Goal: Information Seeking & Learning: Learn about a topic

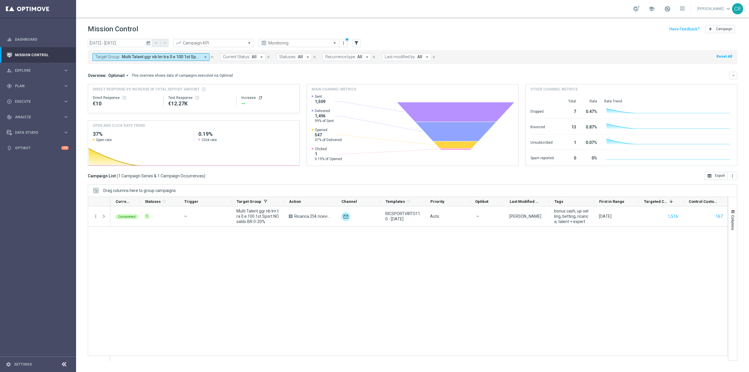
scroll to position [3588, 0]
click at [182, 54] on button "Target Group: Multi Talent ggr nb lm tra 0 e 100 1st Sport NO saldo BR 0-20% ar…" at bounding box center [150, 57] width 117 height 8
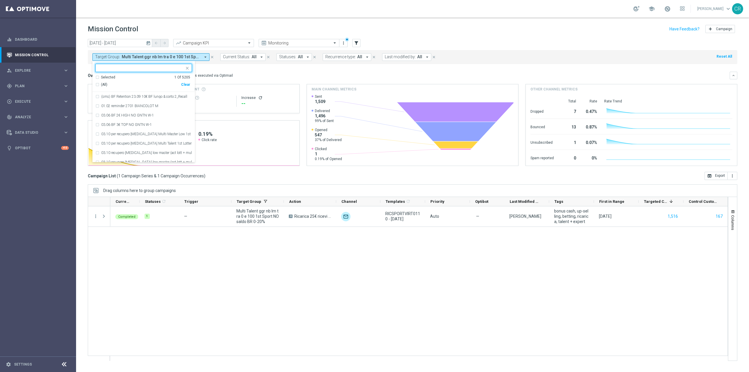
click at [0, 0] on div "Clear" at bounding box center [0, 0] width 0 height 0
click at [162, 69] on input "text" at bounding box center [142, 68] width 86 height 5
paste input "Multi Talent ggr nb lm > 100 1st Sport NO saldo"
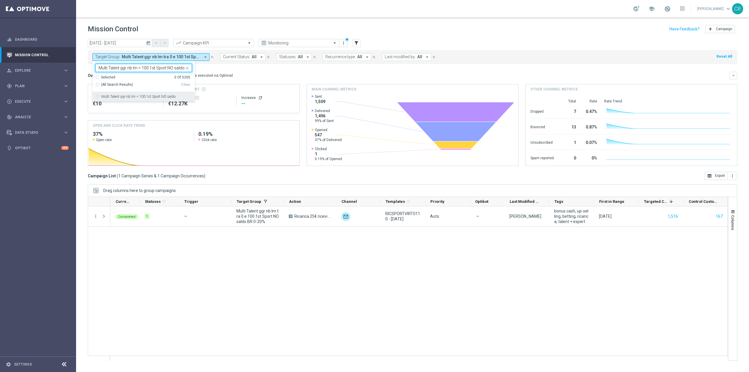
click at [145, 98] on label "Multi Talent ggr nb lm > 100 1st Sport NO saldo" at bounding box center [138, 97] width 74 height 4
type input "Multi Talent ggr nb lm > 100 1st Sport NO saldo"
click at [274, 75] on div "Overview: Optimail arrow_drop_down This overview shows data of campaigns execut…" at bounding box center [409, 75] width 642 height 5
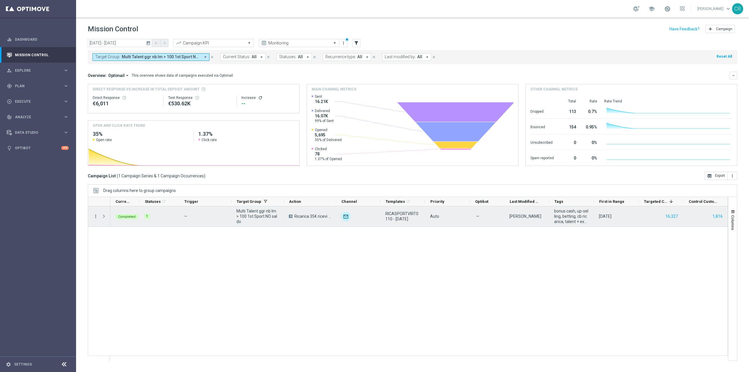
click at [94, 214] on icon "more_vert" at bounding box center [95, 216] width 5 height 5
click at [110, 249] on div "bar_chart Go to Campaign Analysis" at bounding box center [131, 253] width 66 height 8
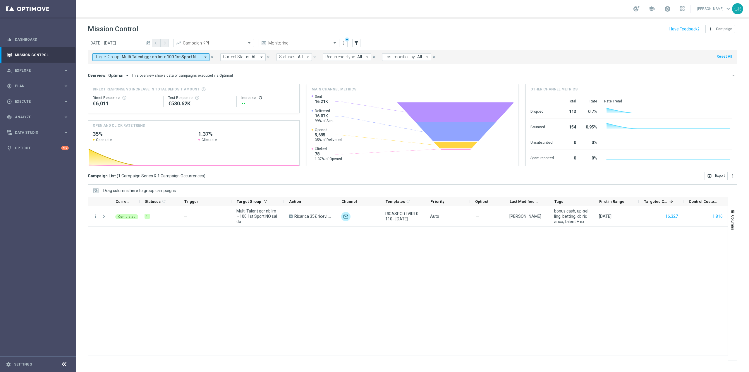
click at [162, 54] on span "Multi Talent ggr nb lm > 100 1st Sport NO saldo" at bounding box center [161, 56] width 79 height 5
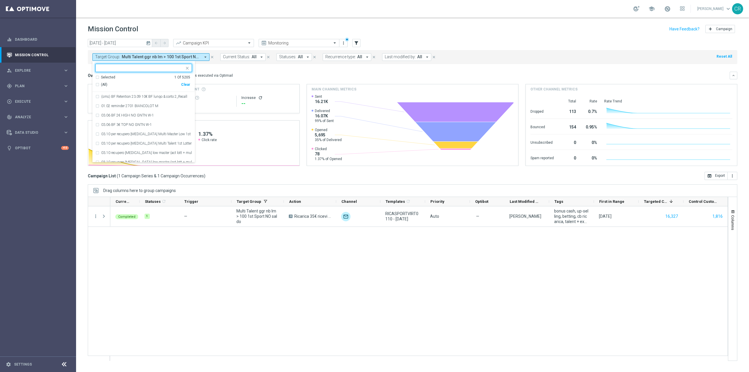
click at [0, 0] on div "Clear" at bounding box center [0, 0] width 0 height 0
click at [163, 70] on input "text" at bounding box center [142, 68] width 86 height 5
paste input "Reactivated Talent ggr nb lm > 0 1st Sport lm BR 0-20%"
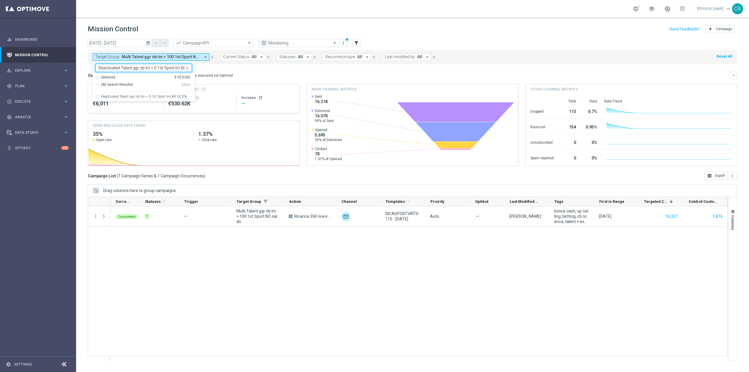
scroll to position [0, 13]
click at [153, 93] on div "Reactivated Talent ggr nb lm > 0 1st Sport lm BR 0-20%" at bounding box center [143, 96] width 97 height 9
type input "Reactivated Talent ggr nb lm > 0 1st Sport lm BR 0-20%"
click at [249, 72] on div "Overview: Optimail arrow_drop_down This overview shows data of campaigns execut…" at bounding box center [413, 76] width 650 height 8
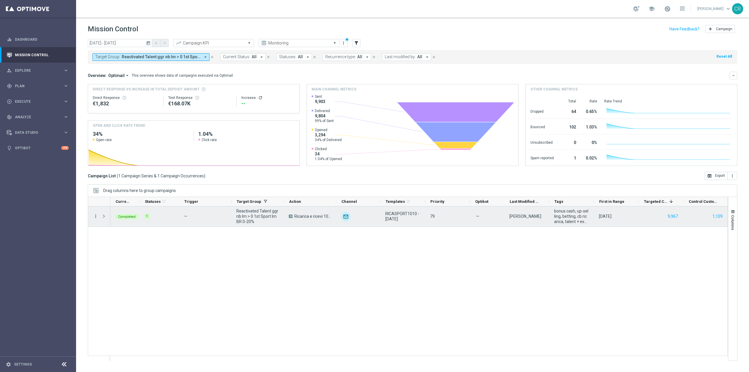
click at [96, 214] on icon "more_vert" at bounding box center [95, 216] width 5 height 5
click at [124, 251] on span "Go to Campaign Analysis" at bounding box center [128, 253] width 42 height 4
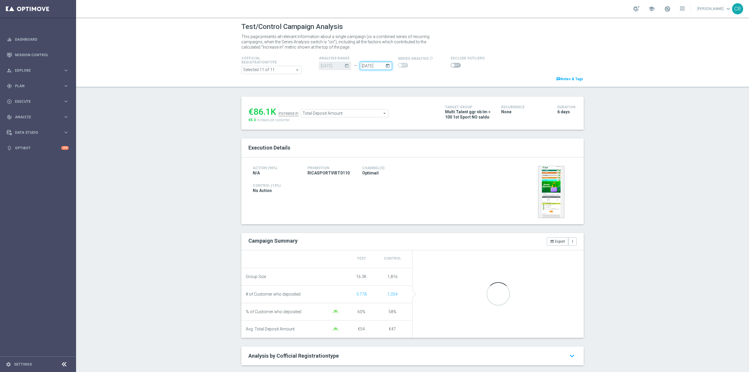
click at [381, 64] on input "06 Oct 2025" at bounding box center [376, 66] width 32 height 8
click at [436, 96] on span "5" at bounding box center [437, 98] width 9 height 9
click at [326, 91] on div "Test/Control Campaign Analysis This page presents all relevant information abou…" at bounding box center [412, 195] width 673 height 354
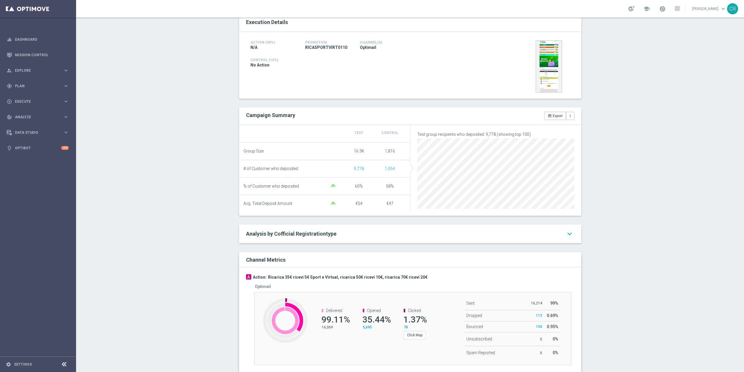
scroll to position [129, 0]
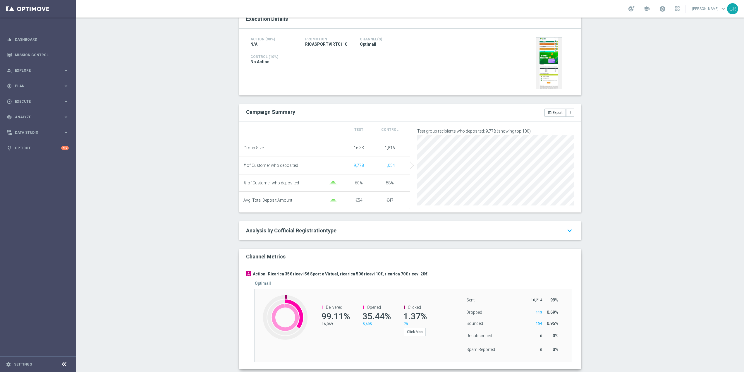
click at [378, 78] on div "Action (90%) N/A Promotion RICASPORTVIRT0110 Channel(s) Optimail Control (10%) …" at bounding box center [410, 62] width 342 height 67
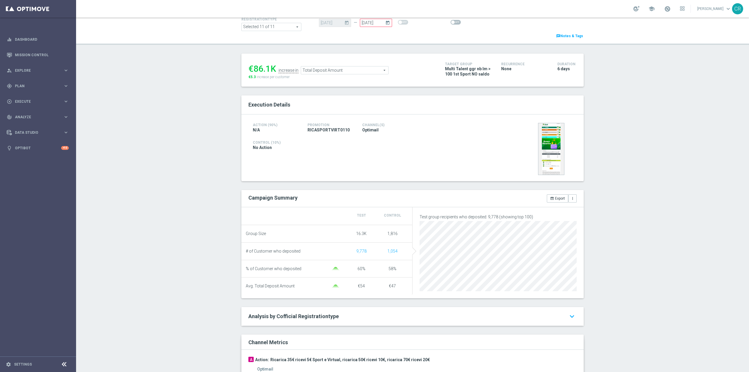
scroll to position [41, 0]
click at [364, 76] on span "Total Deposit Amount" at bounding box center [344, 72] width 87 height 8
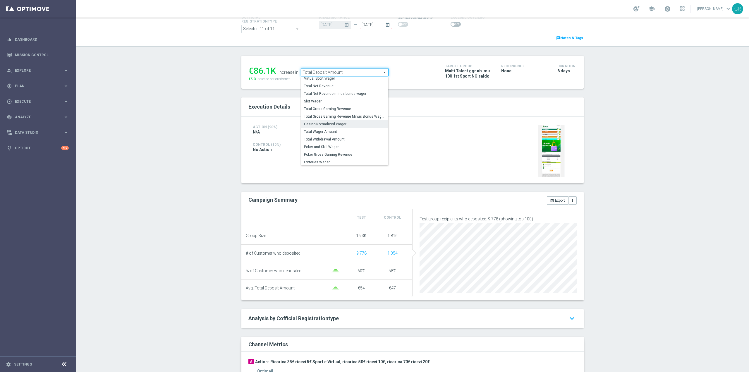
scroll to position [91, 0]
click at [333, 132] on span "Total Wager Amount" at bounding box center [344, 130] width 81 height 5
type input "Total Wager Amount"
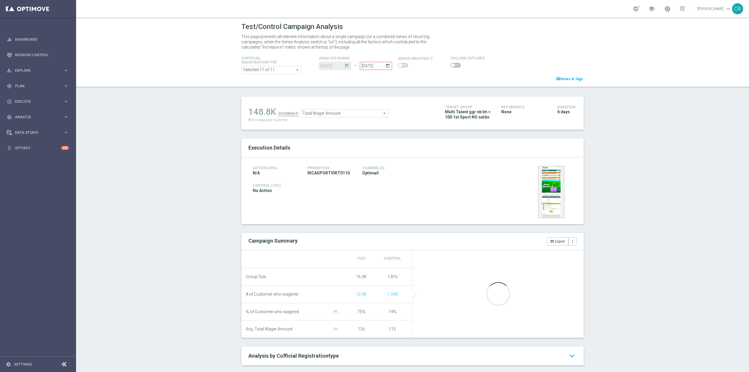
click at [451, 63] on span at bounding box center [456, 65] width 10 height 5
click at [451, 63] on input "checkbox" at bounding box center [456, 65] width 10 height 5
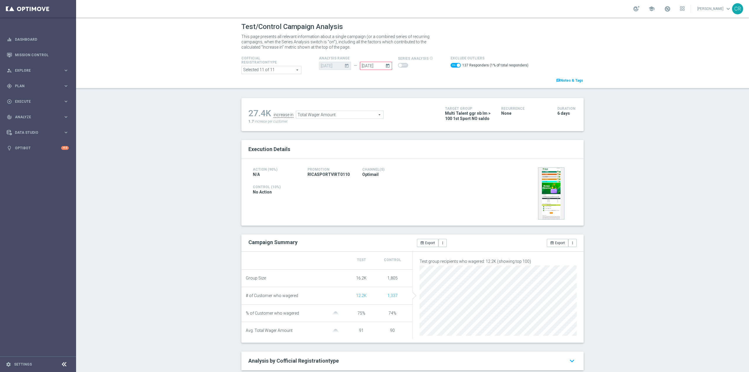
click at [356, 118] on span "Total Wager Amount" at bounding box center [339, 115] width 87 height 8
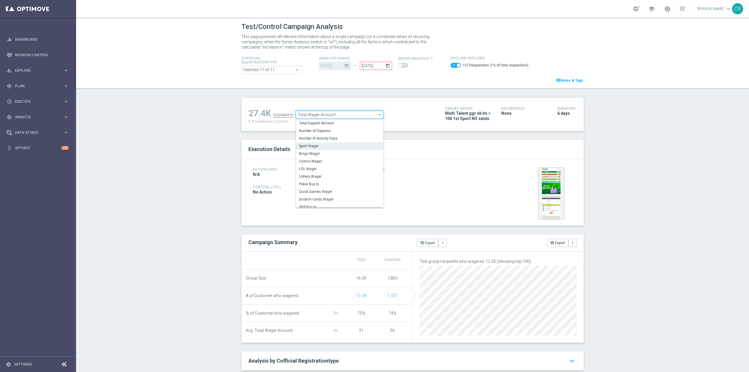
click at [353, 143] on label "Sport Wager" at bounding box center [339, 146] width 87 height 8
checkbox input "false"
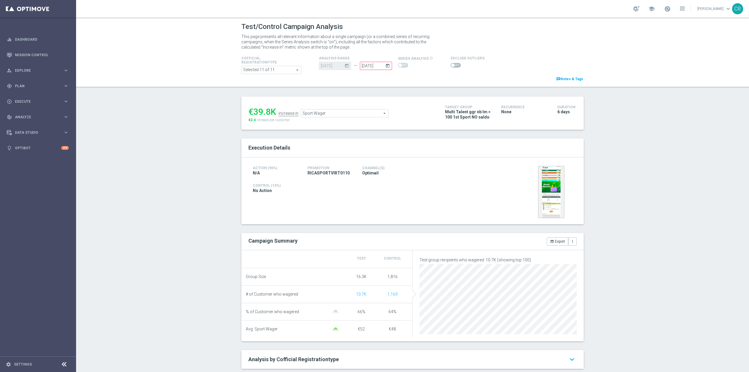
click at [362, 116] on span "Sport Wager" at bounding box center [344, 113] width 87 height 8
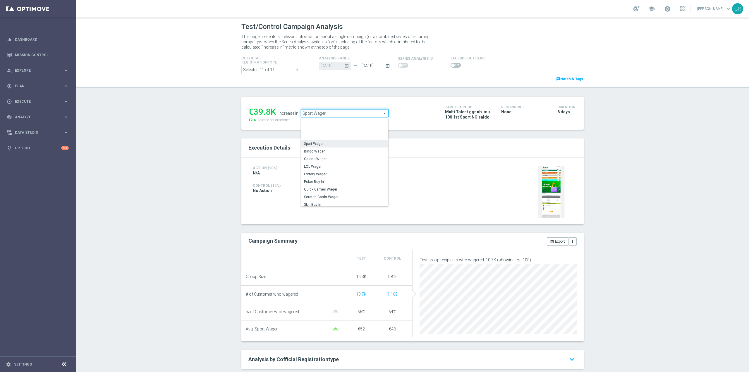
scroll to position [28, 0]
click at [346, 183] on span "Virtual Sport Wager" at bounding box center [344, 183] width 81 height 5
type input "Virtual Sport Wager"
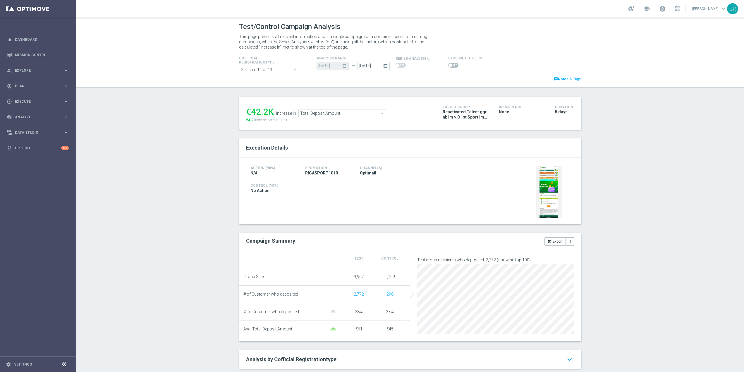
click at [361, 112] on span "Total Deposit Amount" at bounding box center [342, 113] width 87 height 8
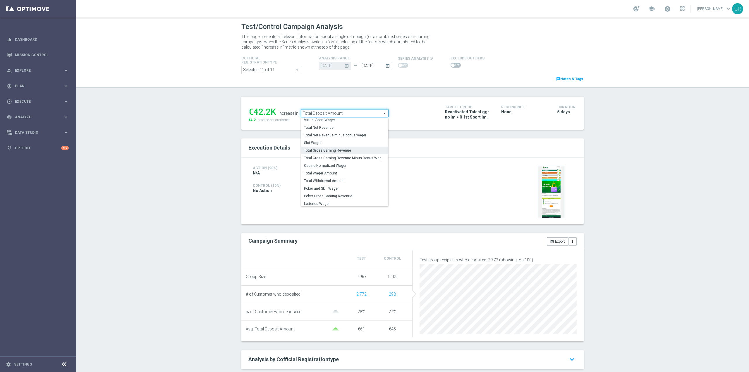
scroll to position [91, 0]
click at [334, 172] on span "Total Wager Amount" at bounding box center [344, 171] width 81 height 5
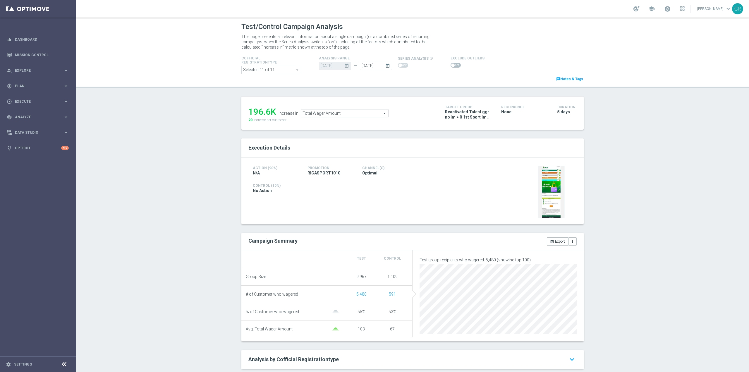
click at [338, 114] on span "Total Wager Amount" at bounding box center [344, 113] width 87 height 8
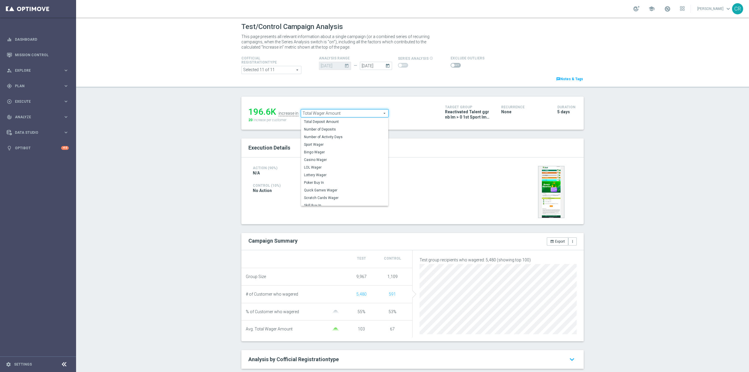
click at [450, 146] on h2 "Execution Details" at bounding box center [413, 147] width 328 height 7
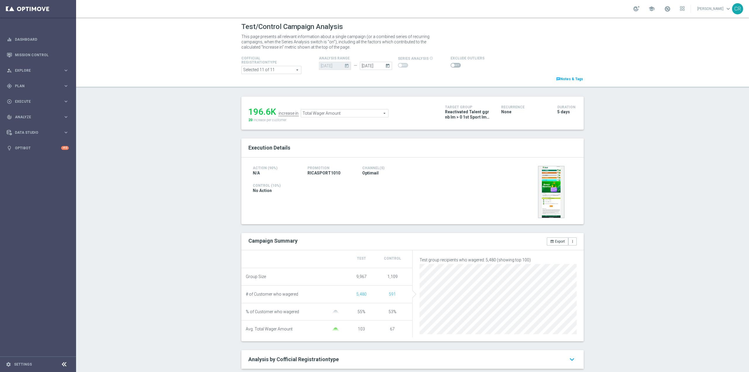
click at [355, 114] on span "Total Wager Amount" at bounding box center [344, 113] width 87 height 8
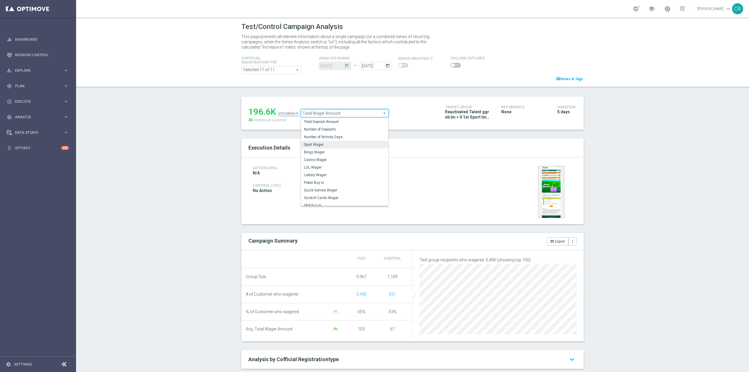
click at [345, 146] on span "Sport Wager" at bounding box center [344, 144] width 81 height 5
type input "Sport Wager"
